Goal: Task Accomplishment & Management: Complete application form

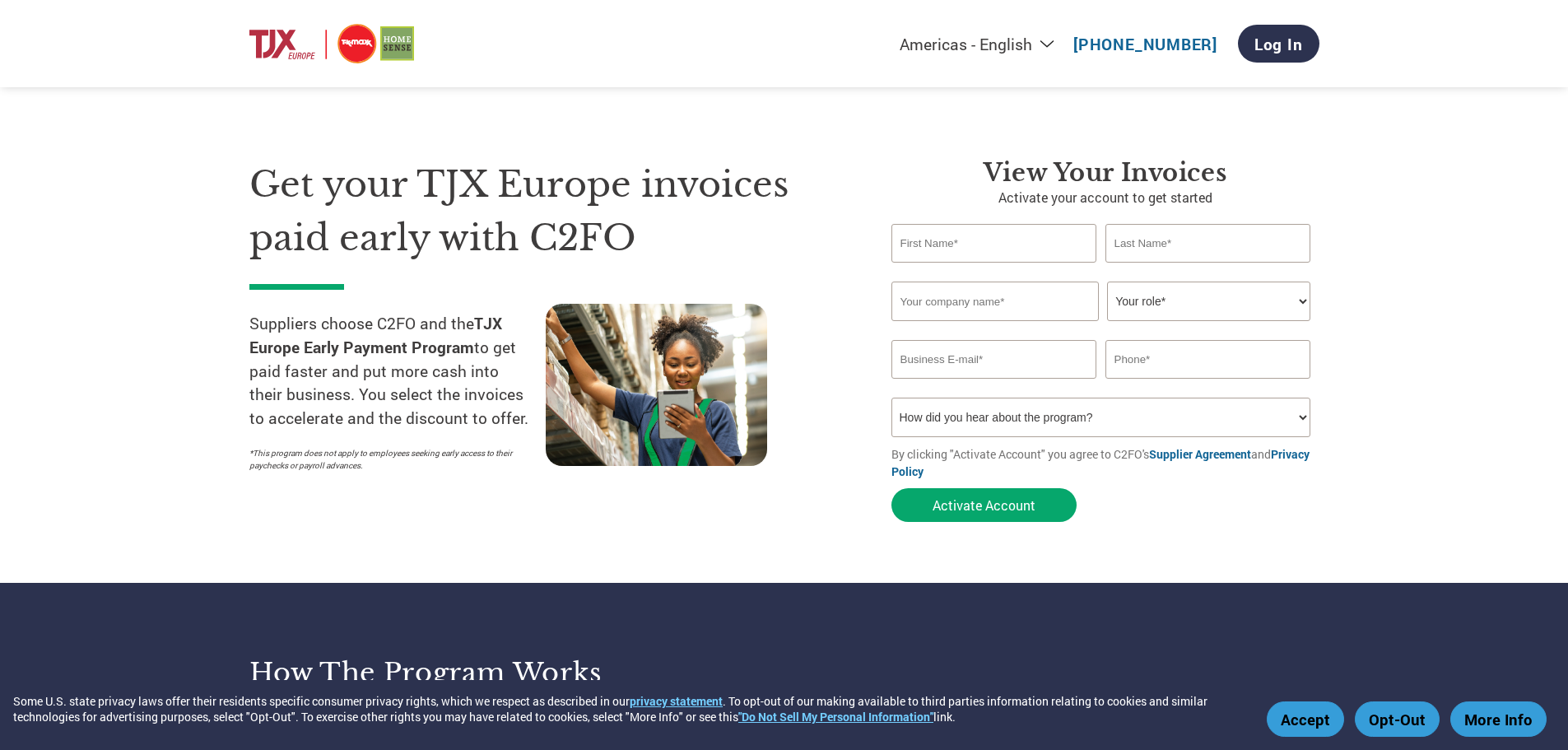
click at [940, 251] on input "text" at bounding box center [994, 243] width 206 height 39
type input "[PERSON_NAME]"
type input "At Home Designs"
select select "CFO"
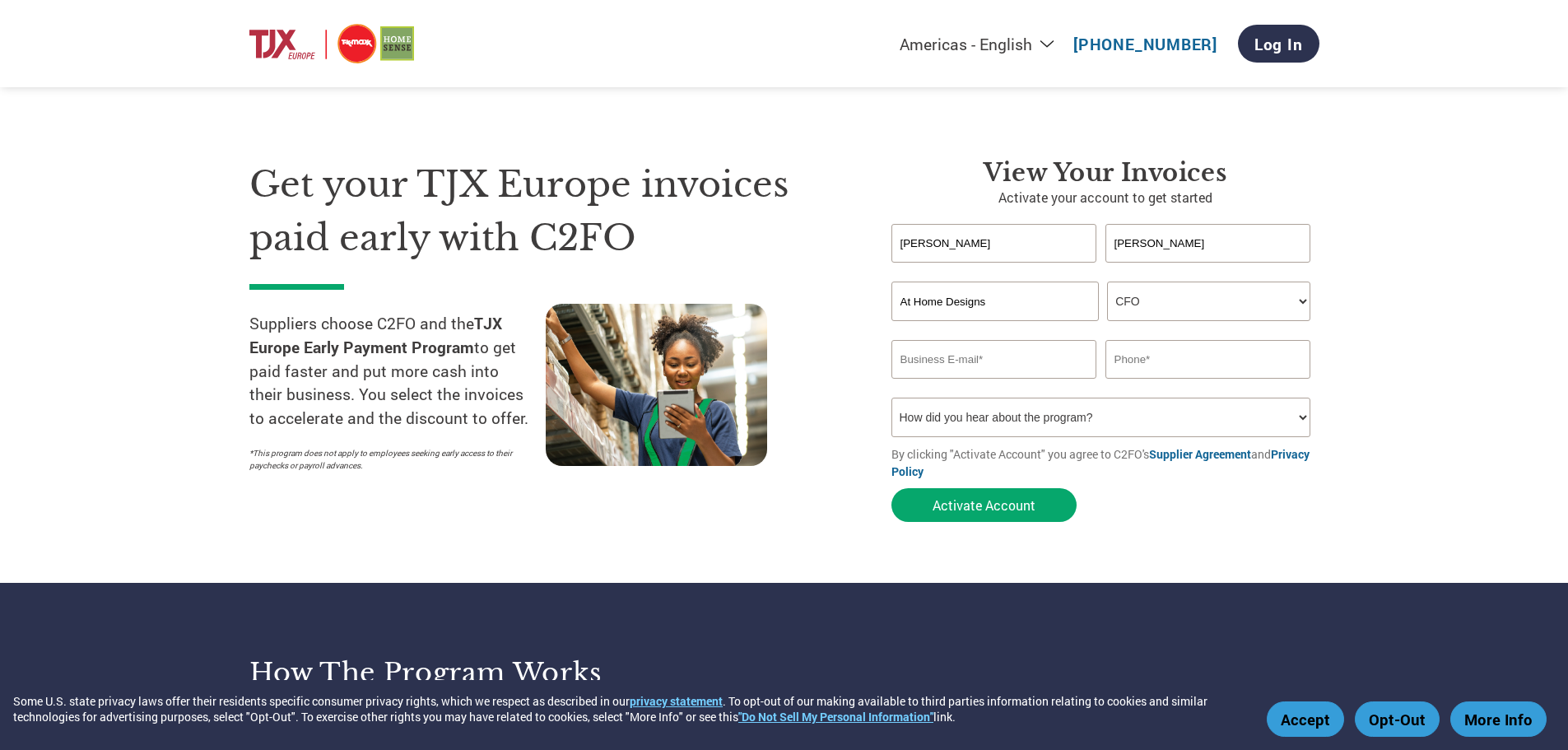
click at [925, 360] on input "email" at bounding box center [994, 359] width 206 height 39
type input "[PERSON_NAME][EMAIL_ADDRESS][DOMAIN_NAME]"
type input "[PHONE_NUMBER]"
click at [1307, 423] on select "How did you hear about the program? Received a letter Email Social Media Online…" at bounding box center [1101, 417] width 420 height 40
select select "Received a Letter"
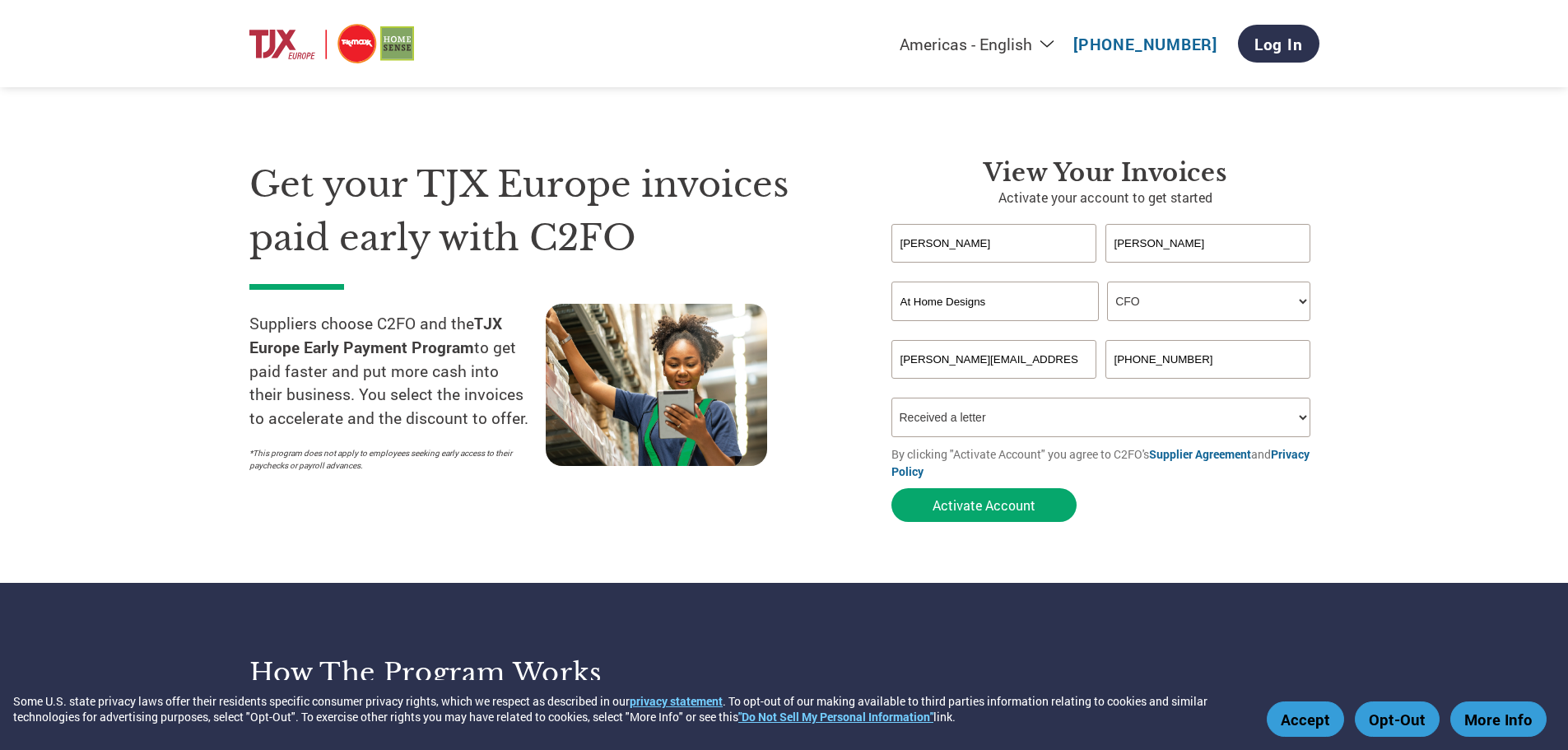
click at [891, 397] on select "How did you hear about the program? Received a letter Email Social Media Online…" at bounding box center [1101, 417] width 420 height 40
click at [989, 503] on button "Activate Account" at bounding box center [983, 505] width 185 height 34
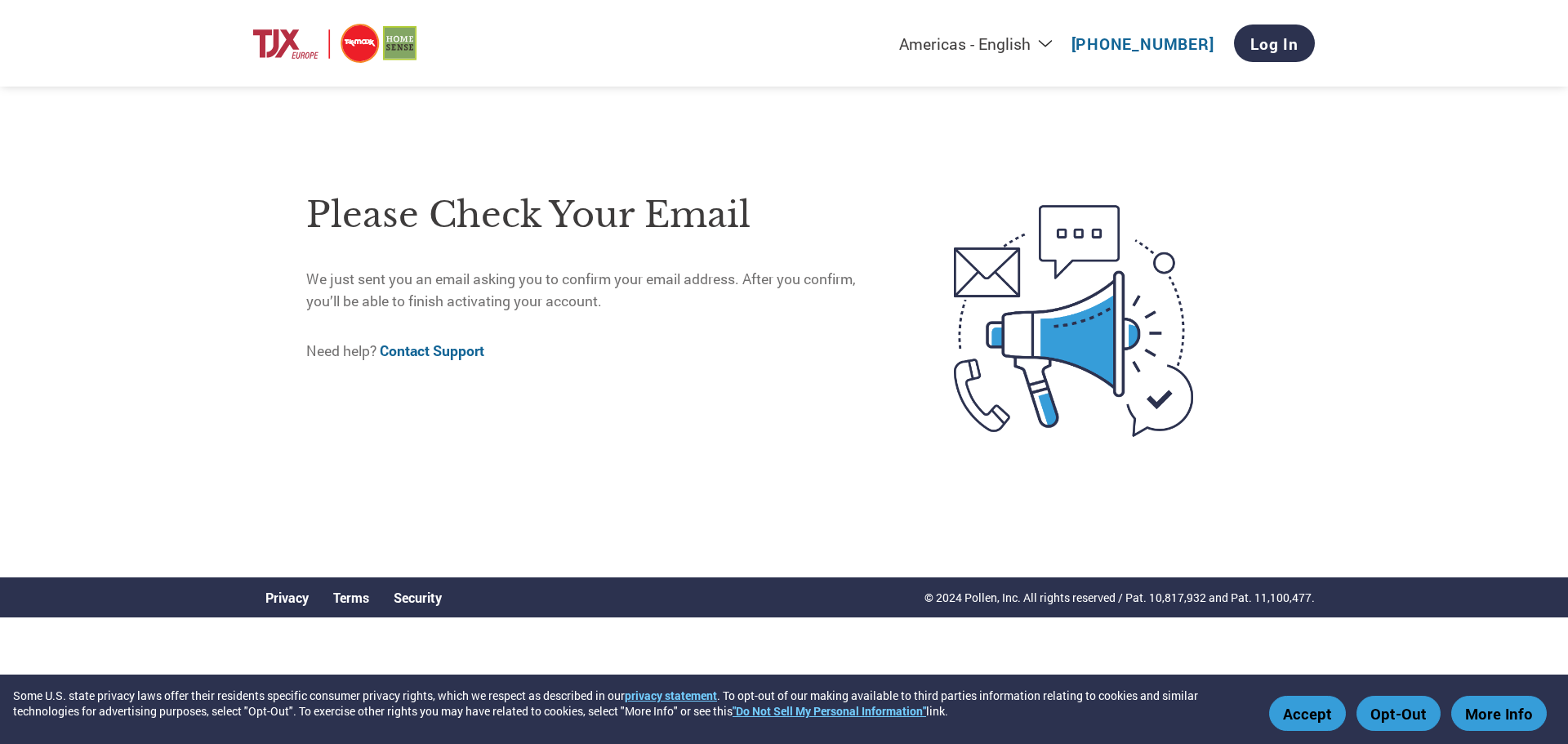
click at [1311, 723] on button "Accept" at bounding box center [1307, 714] width 76 height 35
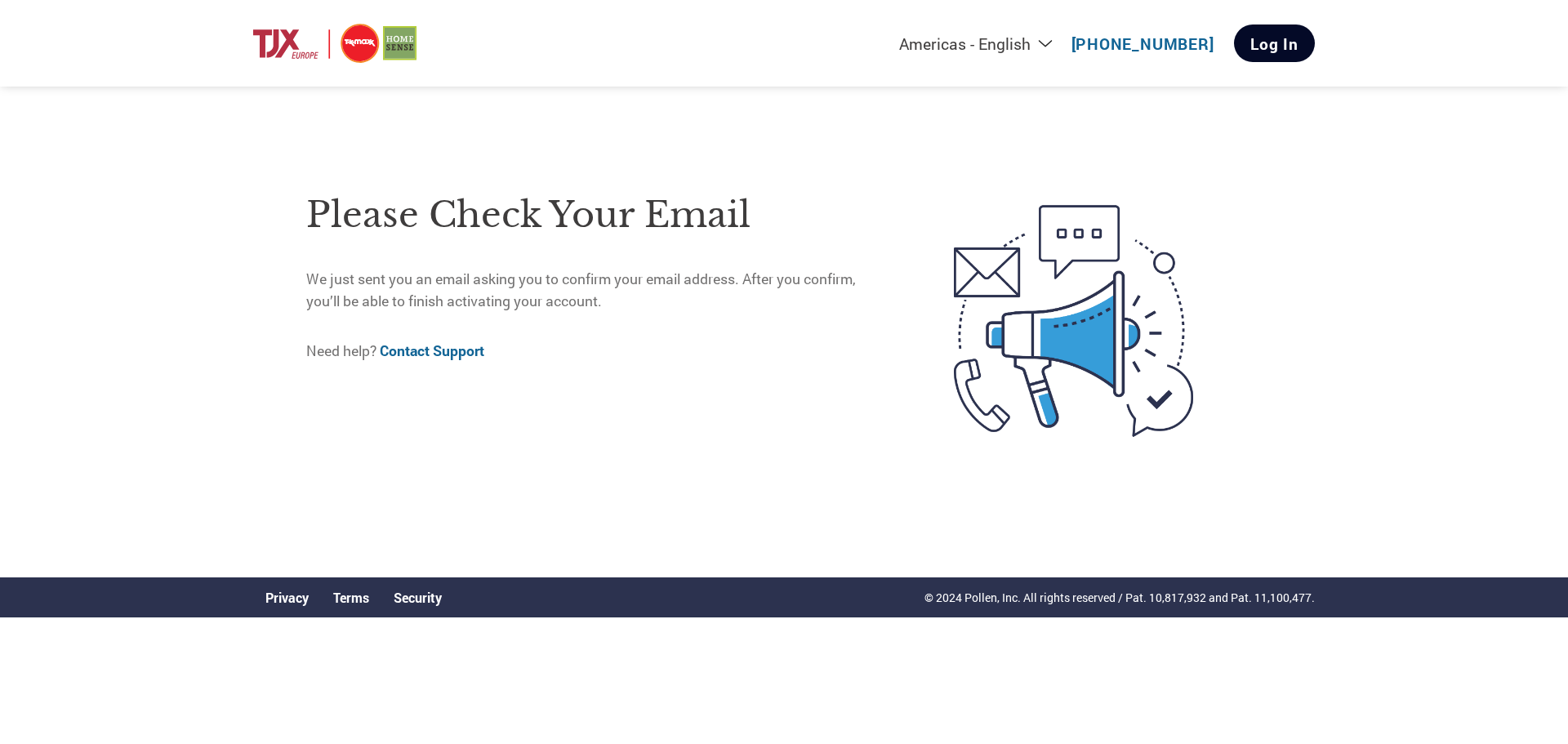
click at [1263, 47] on link "Log In" at bounding box center [1274, 43] width 80 height 37
